Goal: Task Accomplishment & Management: Use online tool/utility

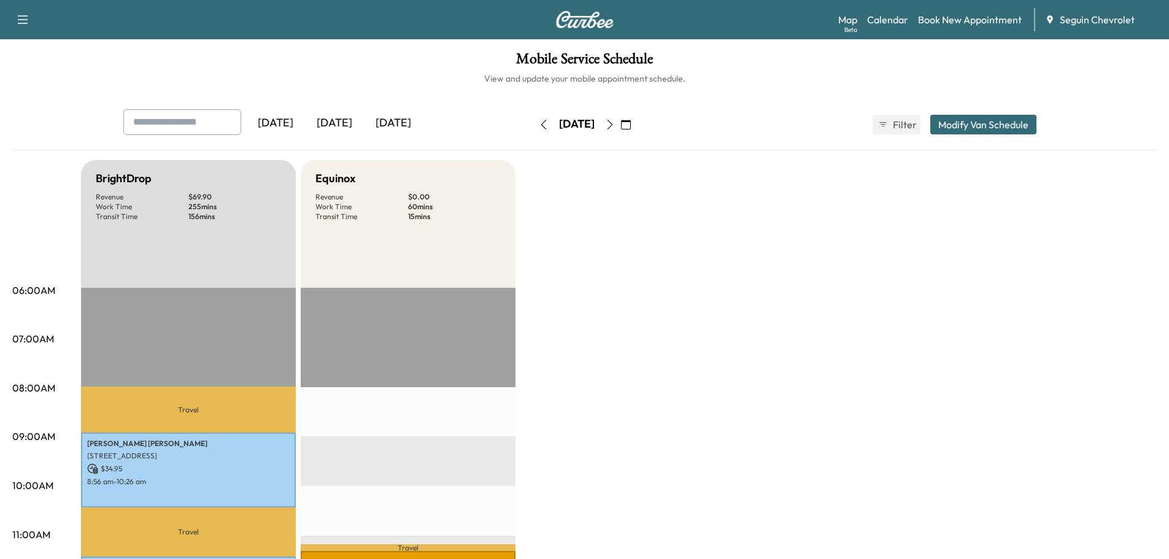
click at [336, 120] on div "[DATE]" at bounding box center [334, 123] width 59 height 28
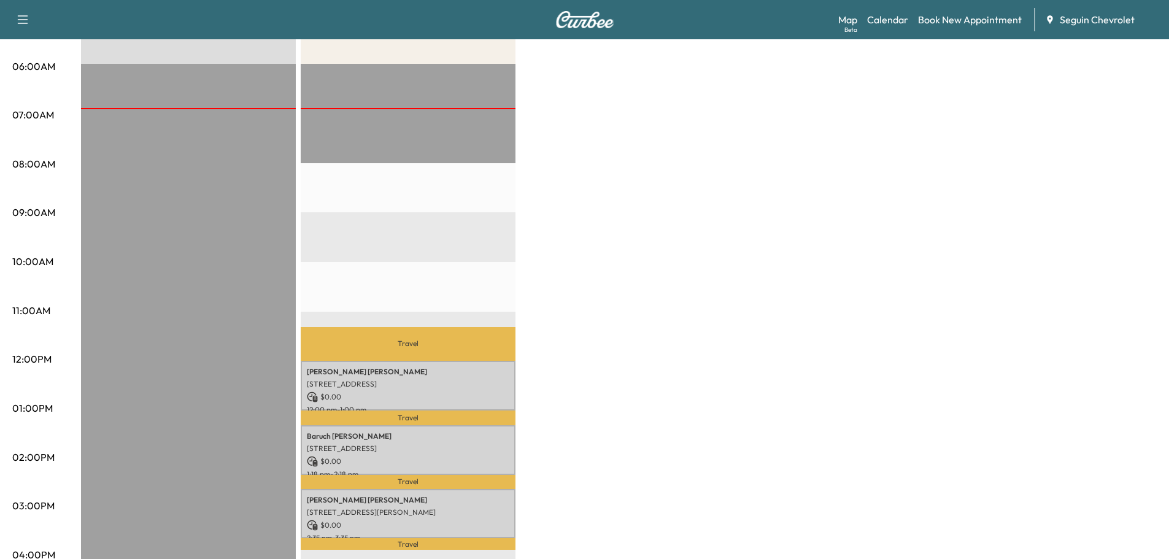
scroll to position [430, 0]
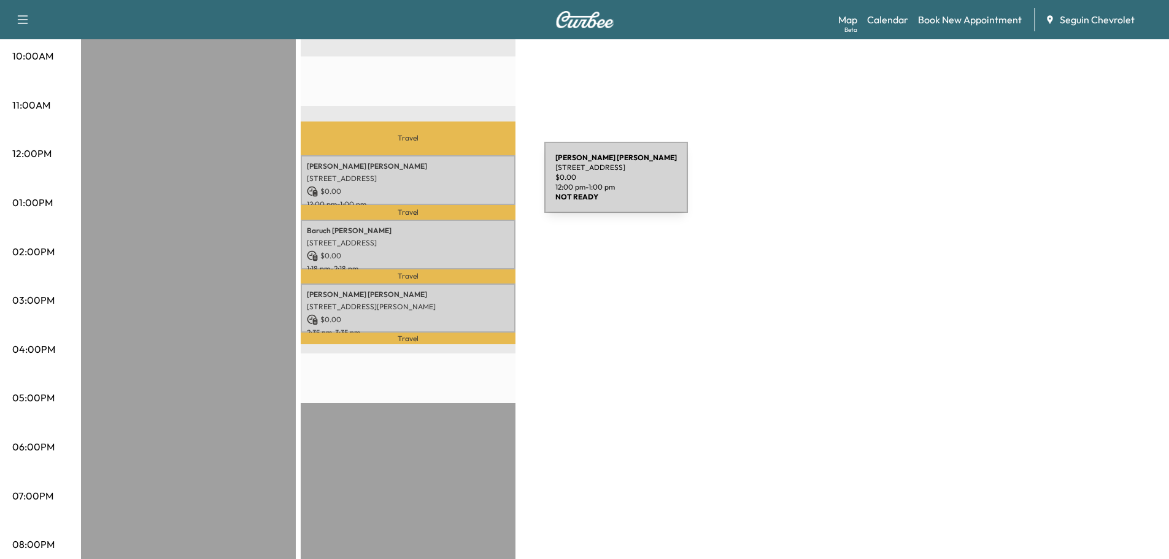
click at [452, 186] on p "$ 0.00" at bounding box center [408, 191] width 203 height 11
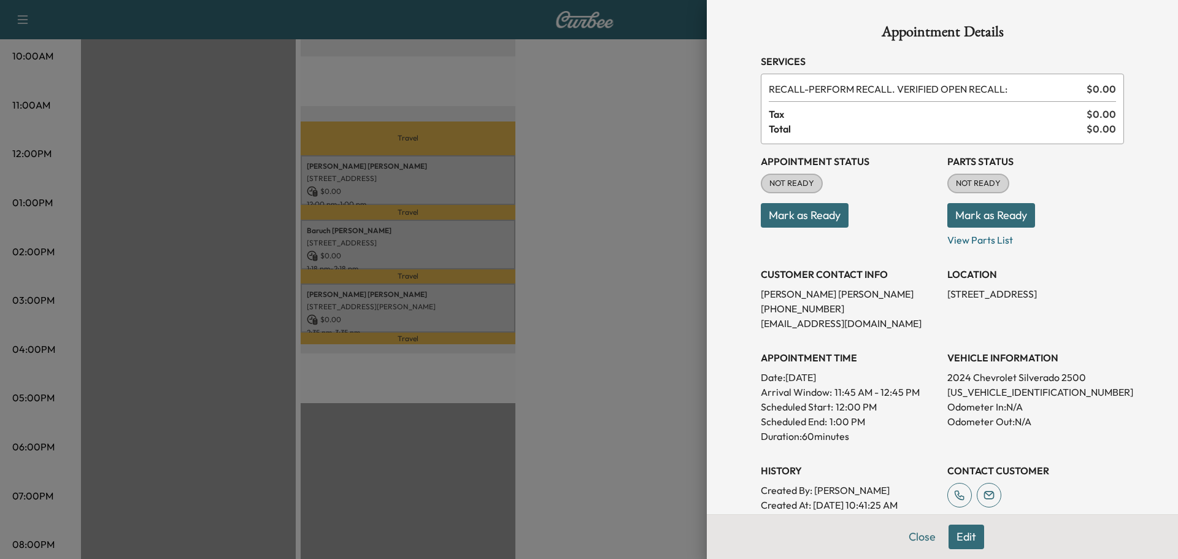
click at [473, 240] on div at bounding box center [589, 279] width 1178 height 559
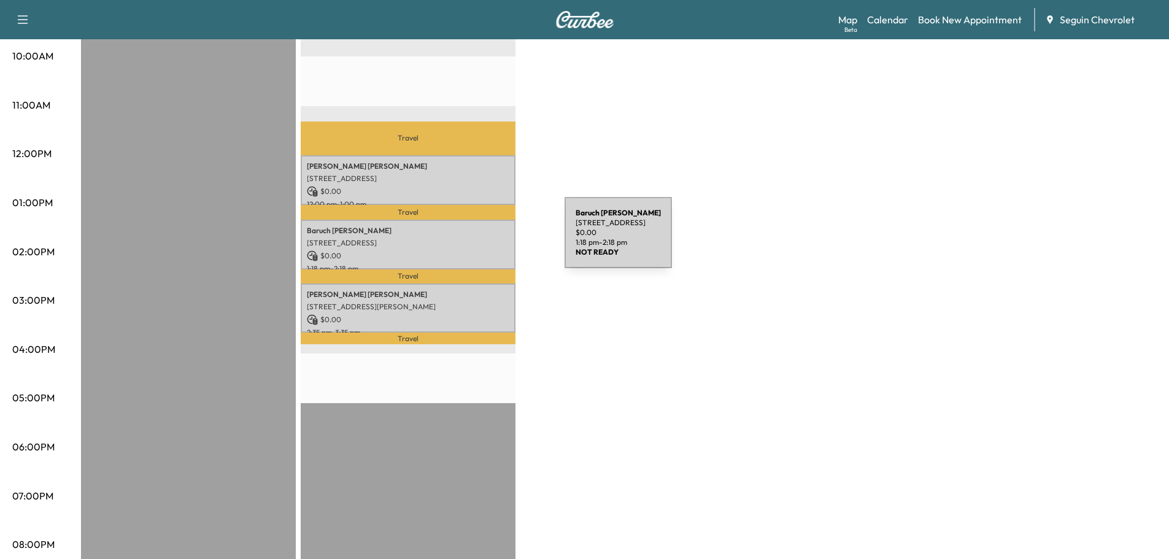
click at [473, 240] on p "[STREET_ADDRESS]" at bounding box center [408, 243] width 203 height 10
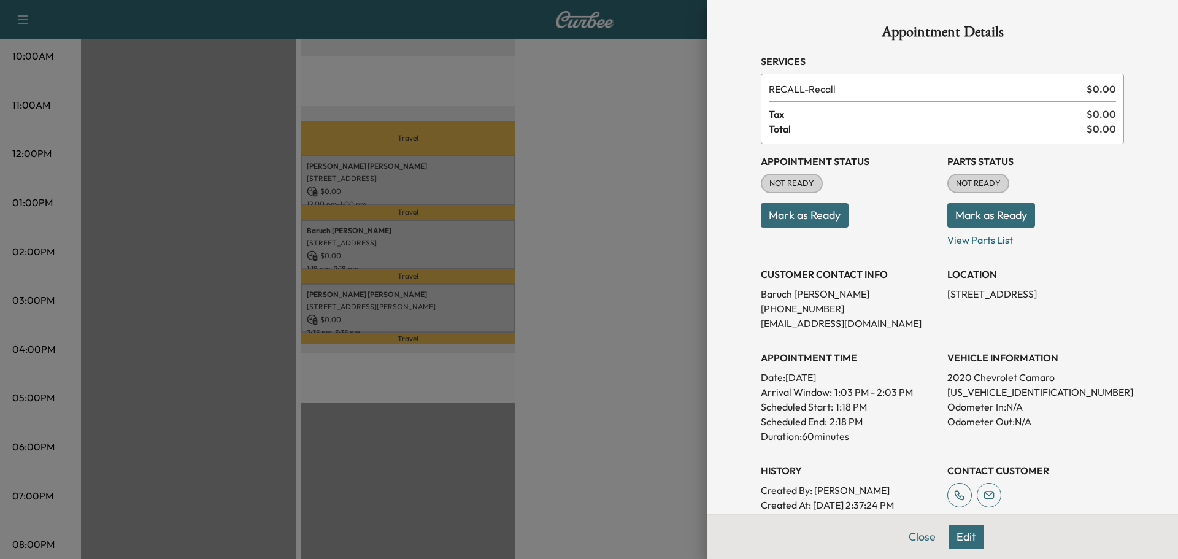
click at [483, 301] on div at bounding box center [589, 279] width 1178 height 559
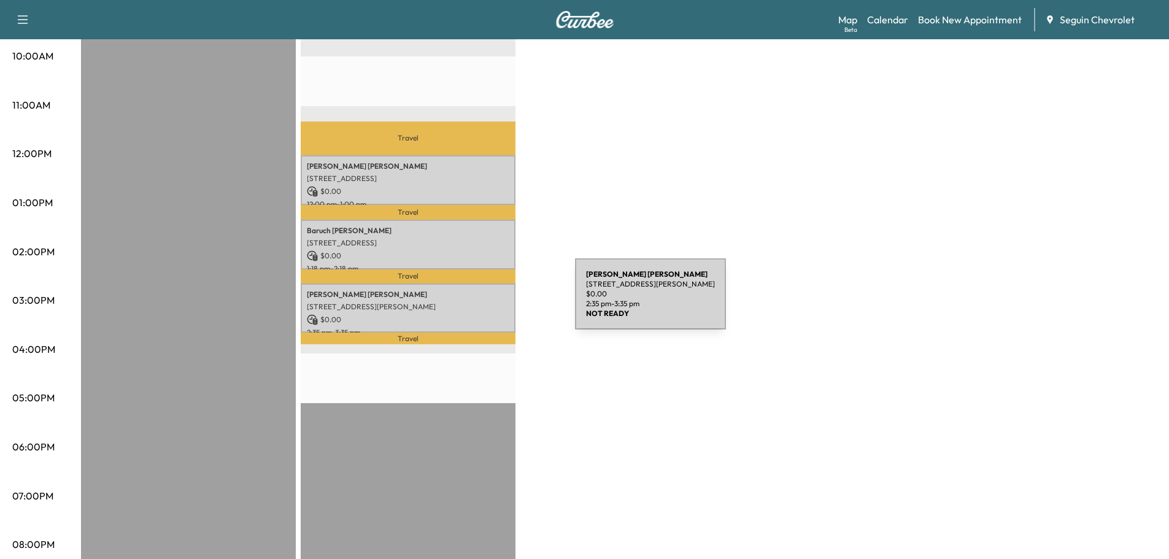
click at [483, 302] on p "[STREET_ADDRESS][PERSON_NAME]" at bounding box center [408, 307] width 203 height 10
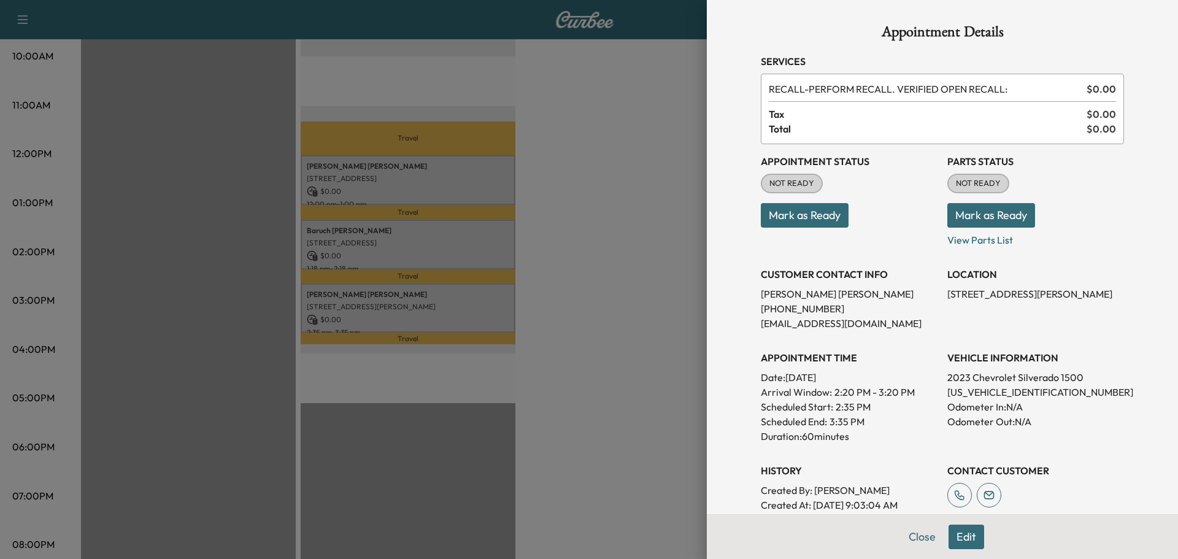
click at [560, 277] on div at bounding box center [589, 279] width 1178 height 559
